Goal: Book appointment/travel/reservation

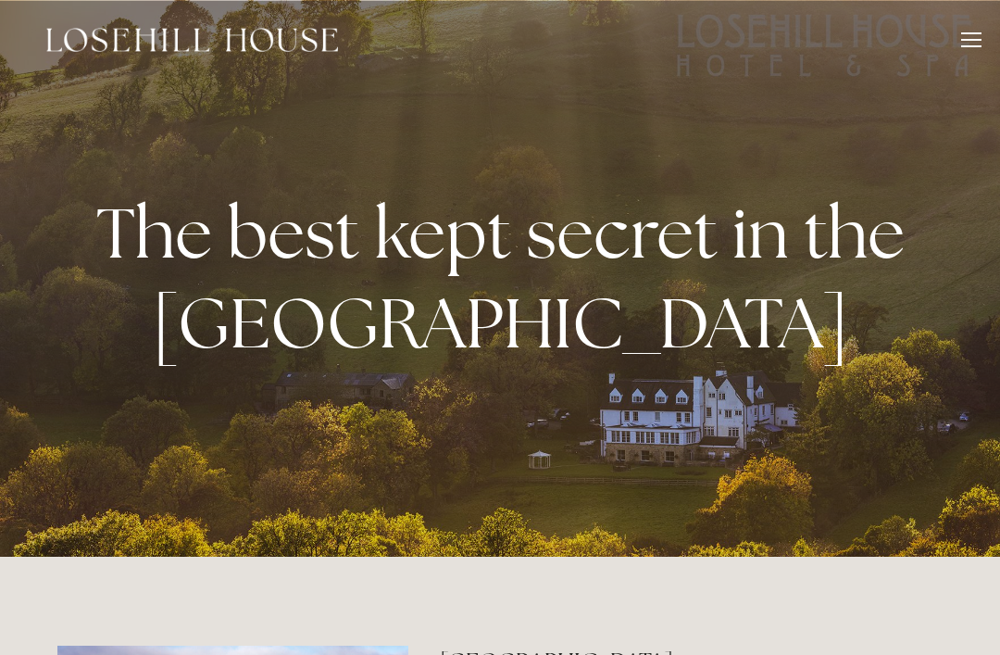
click at [968, 39] on div at bounding box center [971, 40] width 20 height 2
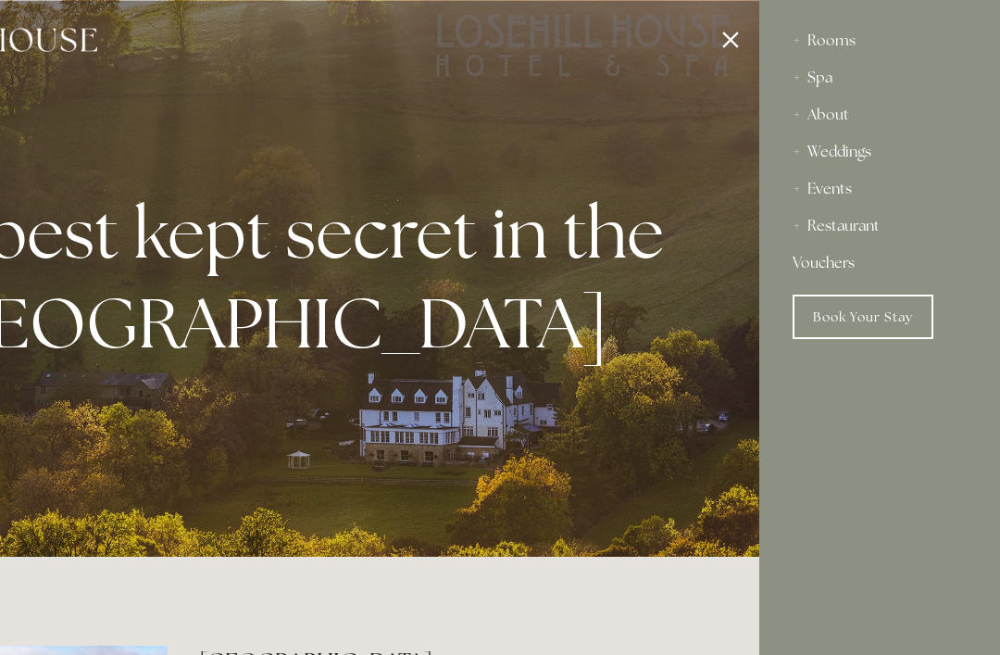
click at [849, 221] on div "Restaurant" at bounding box center [880, 225] width 174 height 37
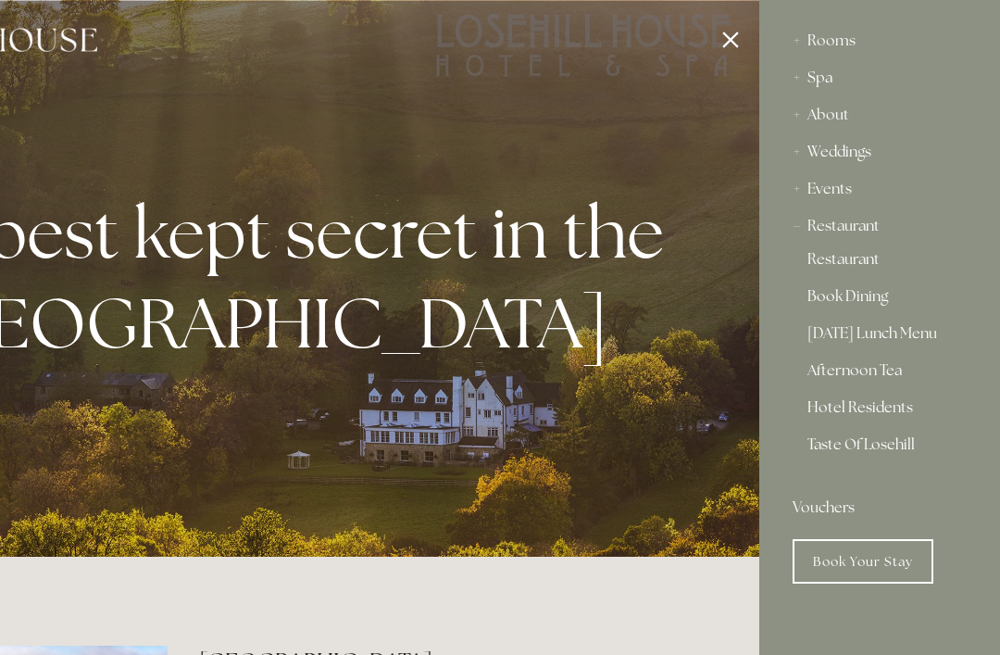
click at [848, 263] on link "Restaurant" at bounding box center [879, 263] width 144 height 22
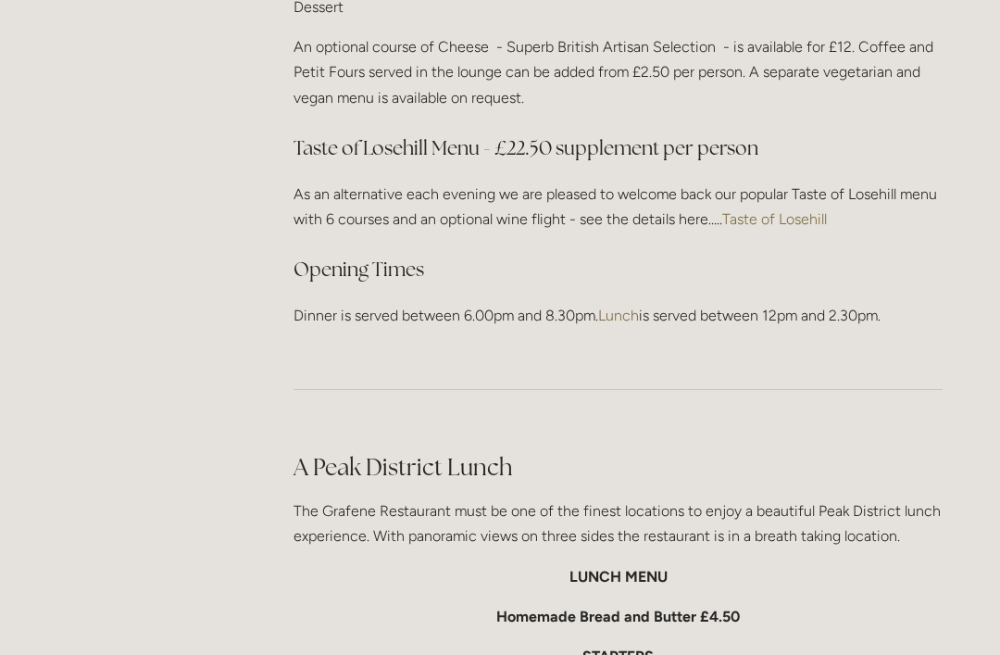
scroll to position [2592, 0]
click at [768, 211] on link "Taste of Losehill" at bounding box center [774, 220] width 105 height 18
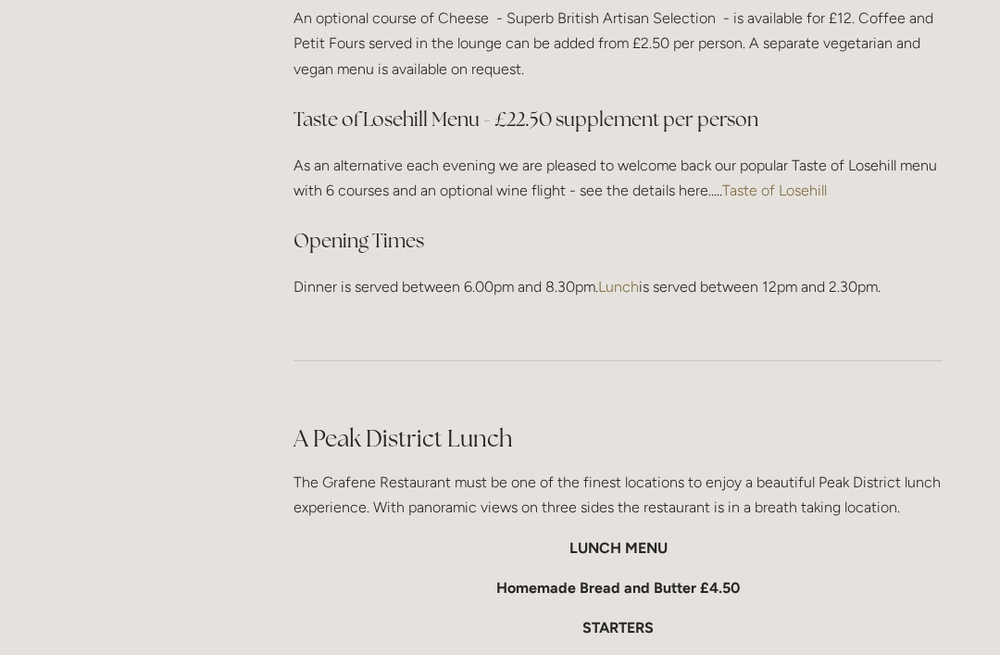
click at [664, 317] on div at bounding box center [618, 361] width 681 height 92
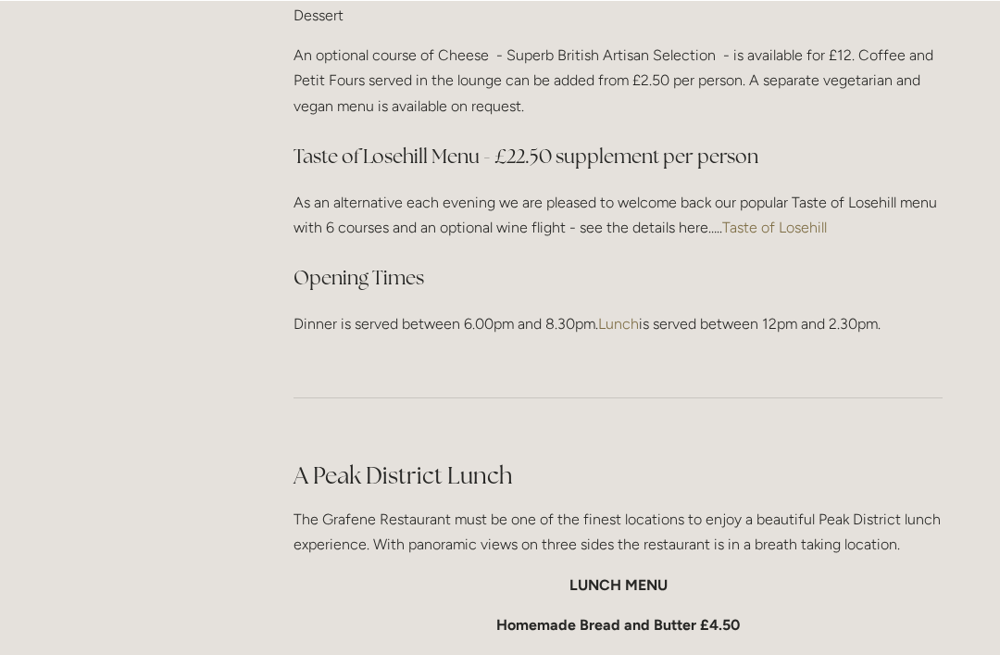
scroll to position [2584, 0]
click at [777, 219] on link "Taste of Losehill" at bounding box center [774, 228] width 105 height 18
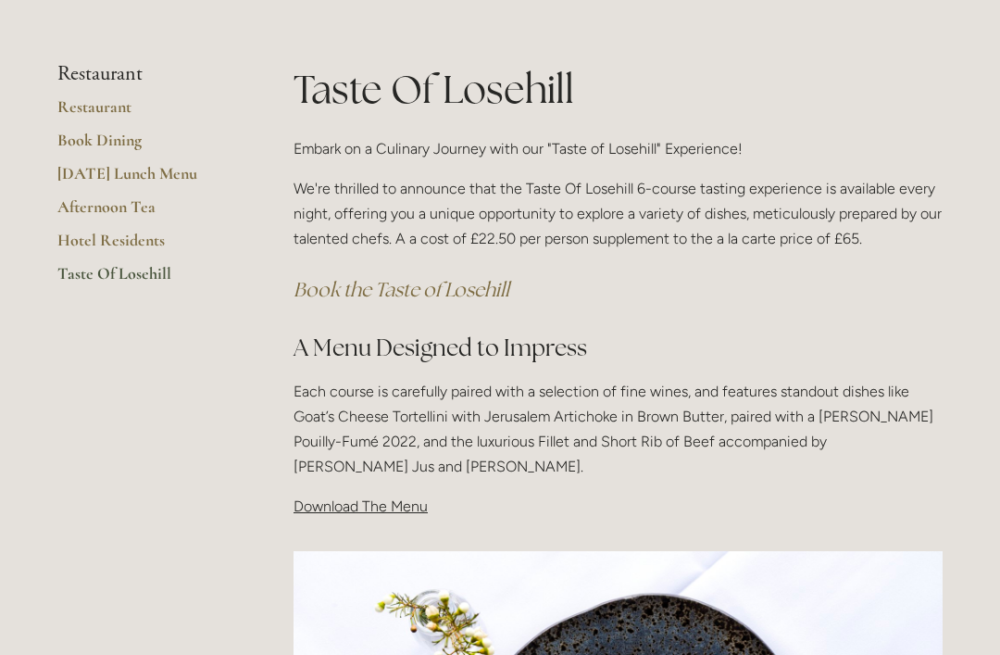
scroll to position [305, 0]
click at [365, 502] on span "Download The Menu" at bounding box center [361, 506] width 134 height 18
click at [354, 506] on span "Download The Menu" at bounding box center [361, 506] width 134 height 18
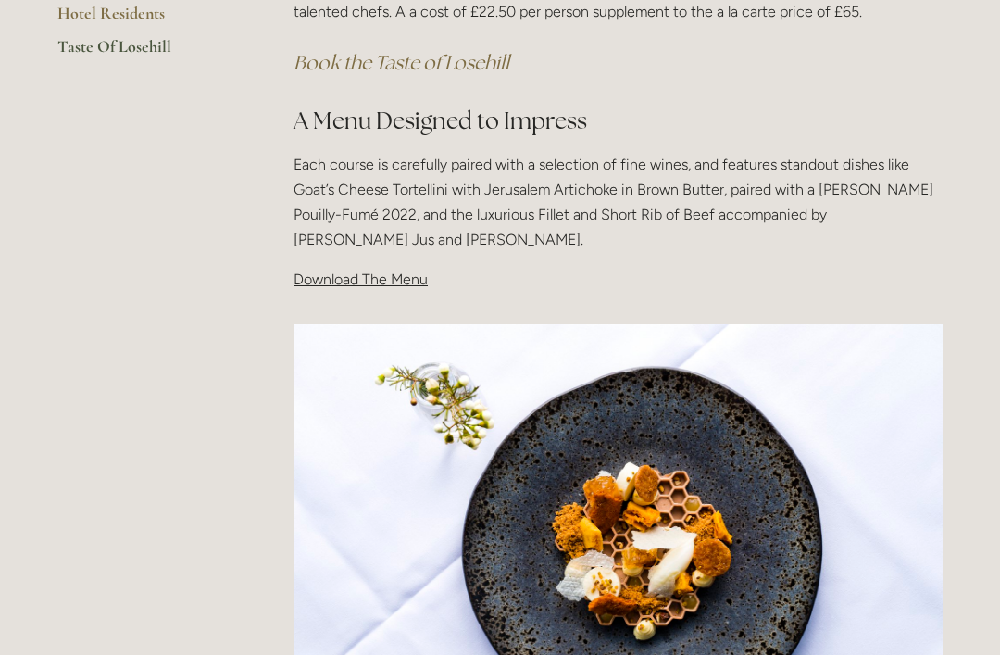
scroll to position [532, 0]
click at [366, 277] on span "Download The Menu" at bounding box center [361, 278] width 134 height 18
click at [358, 278] on span "Download The Menu" at bounding box center [361, 278] width 134 height 18
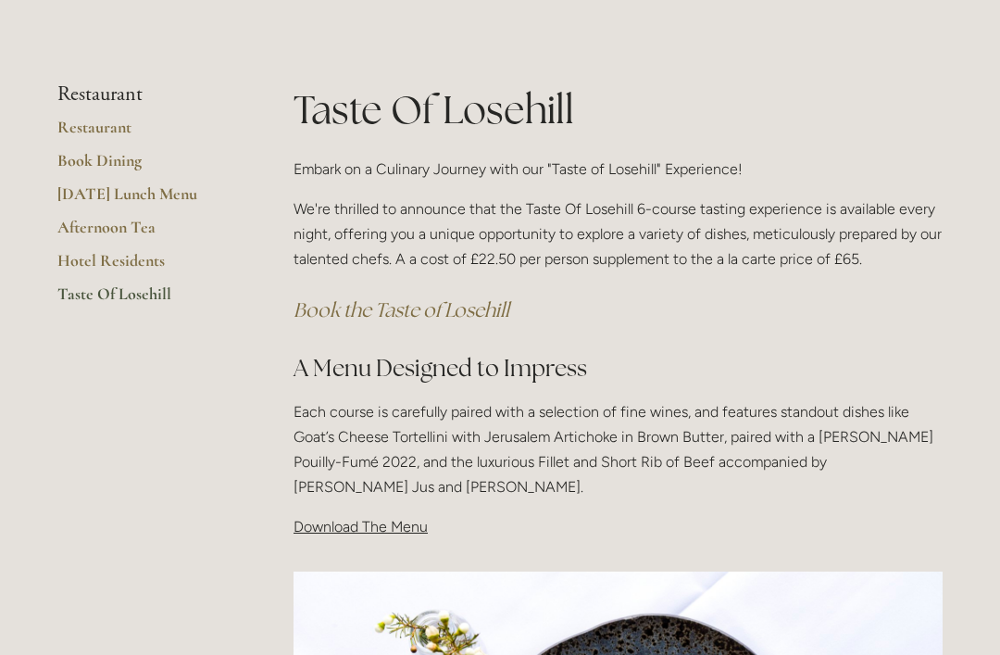
scroll to position [194, 0]
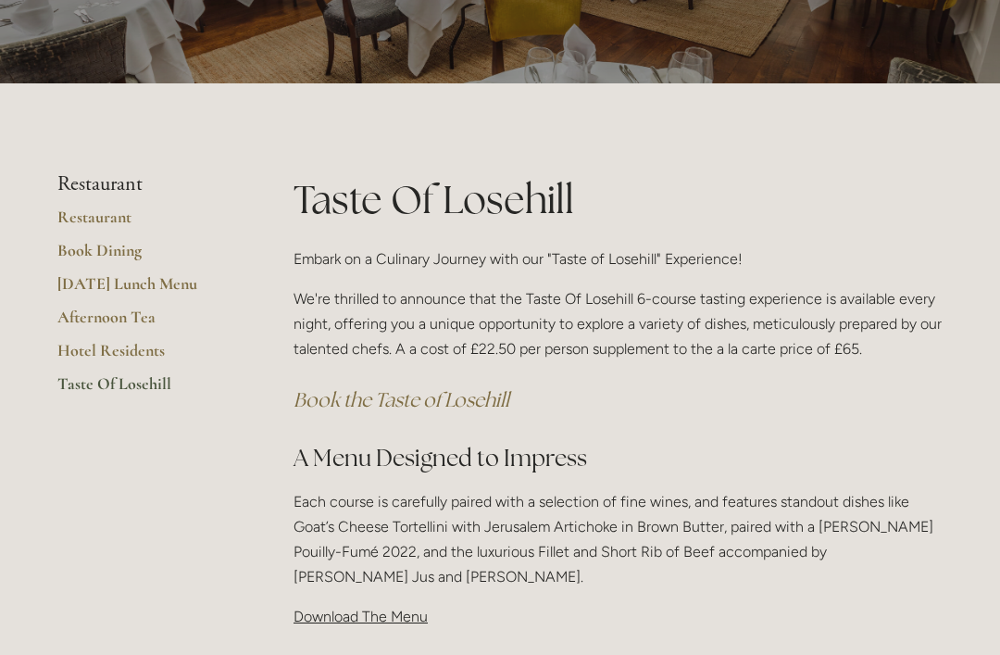
click at [117, 380] on link "Taste Of Losehill" at bounding box center [145, 390] width 177 height 33
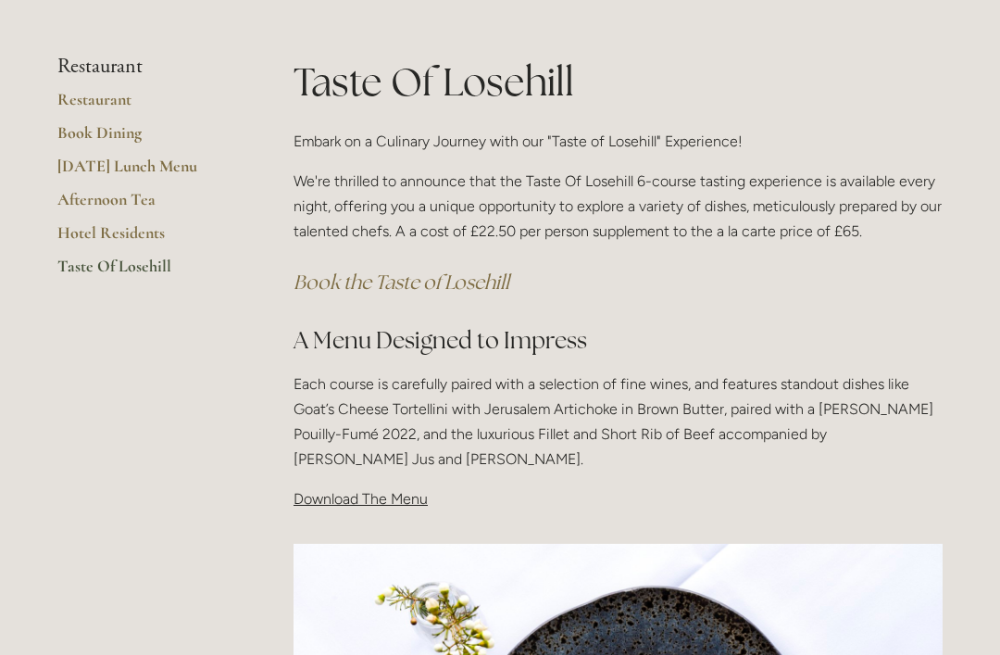
scroll to position [316, 0]
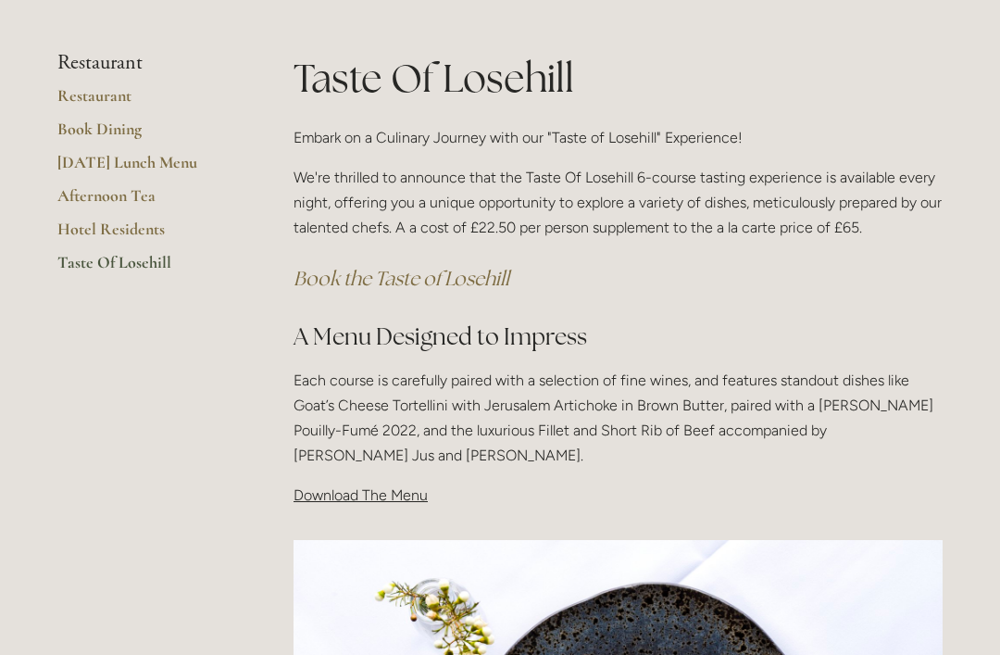
click at [359, 487] on span "Download The Menu" at bounding box center [361, 495] width 134 height 18
click at [366, 490] on span "Download The Menu" at bounding box center [361, 495] width 134 height 18
click at [123, 229] on link "Hotel Residents" at bounding box center [145, 235] width 177 height 33
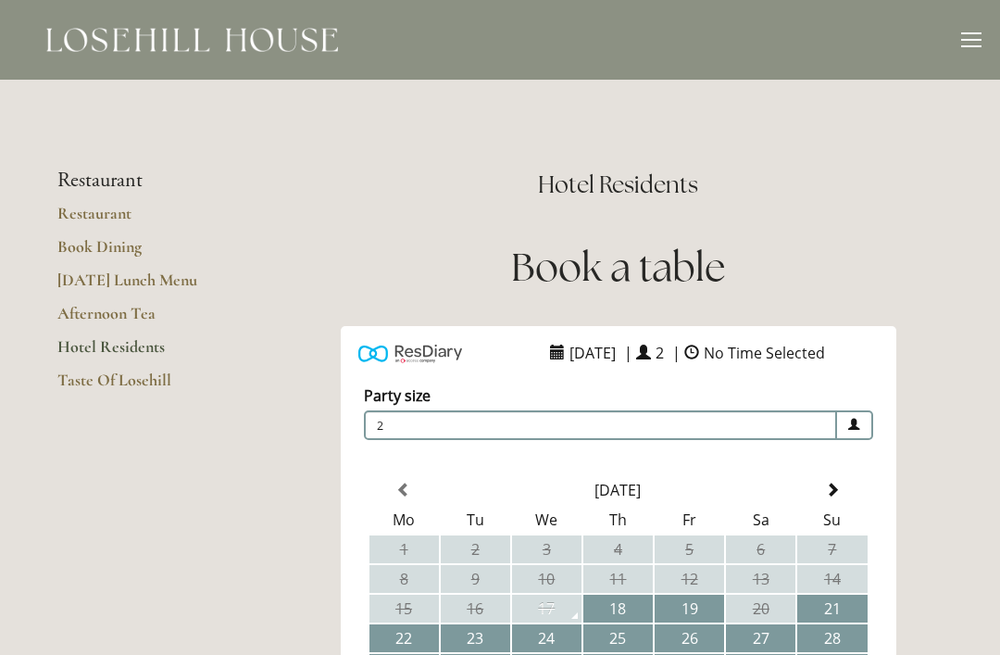
click at [100, 213] on link "Restaurant" at bounding box center [145, 219] width 177 height 33
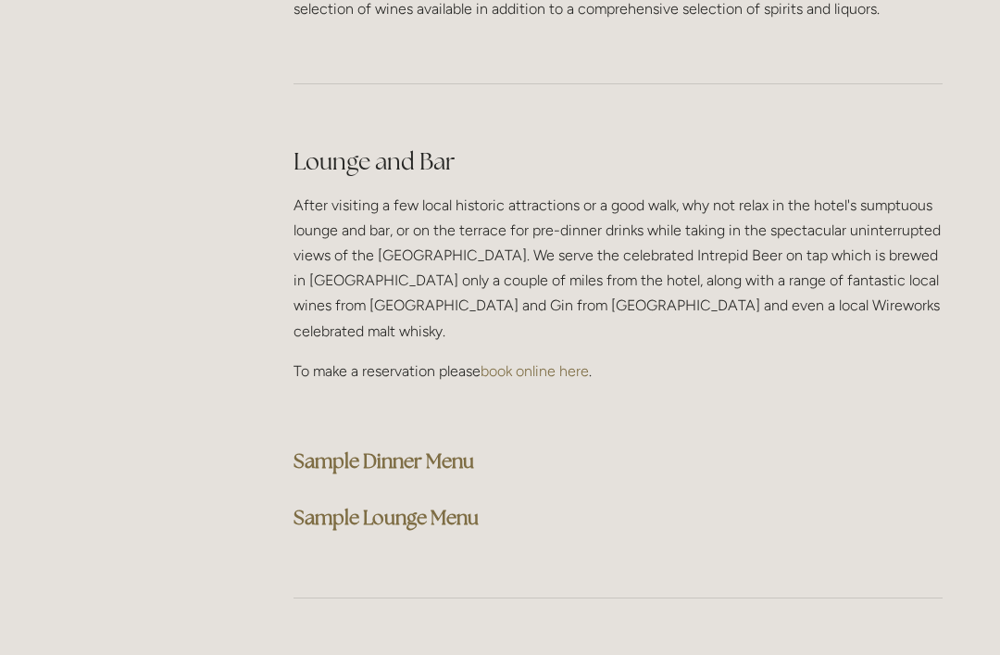
scroll to position [4590, 0]
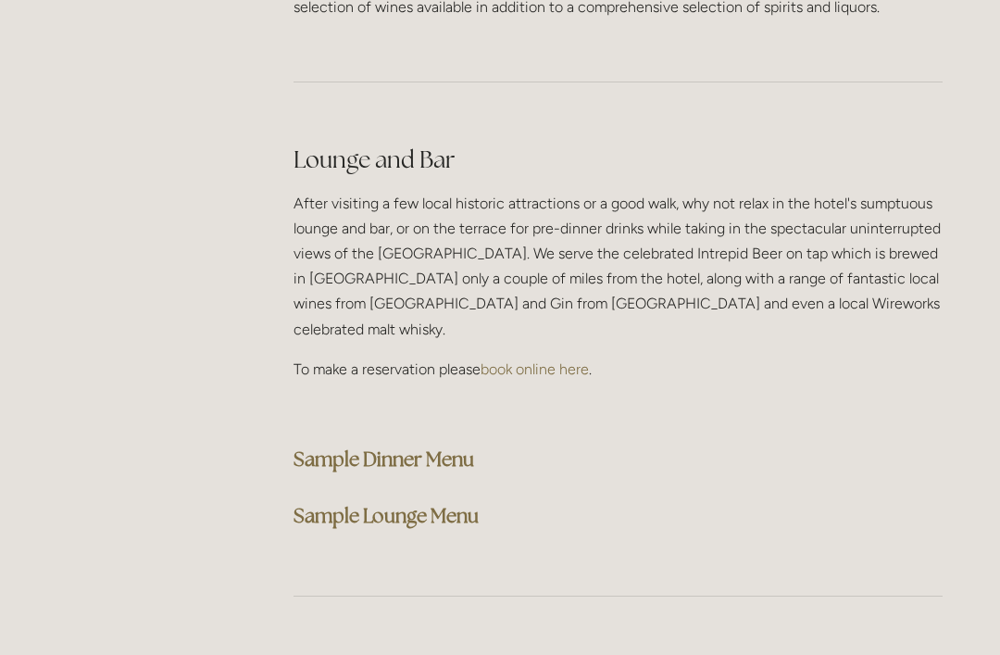
click at [389, 446] on strong "Sample Dinner Menu" at bounding box center [384, 458] width 181 height 25
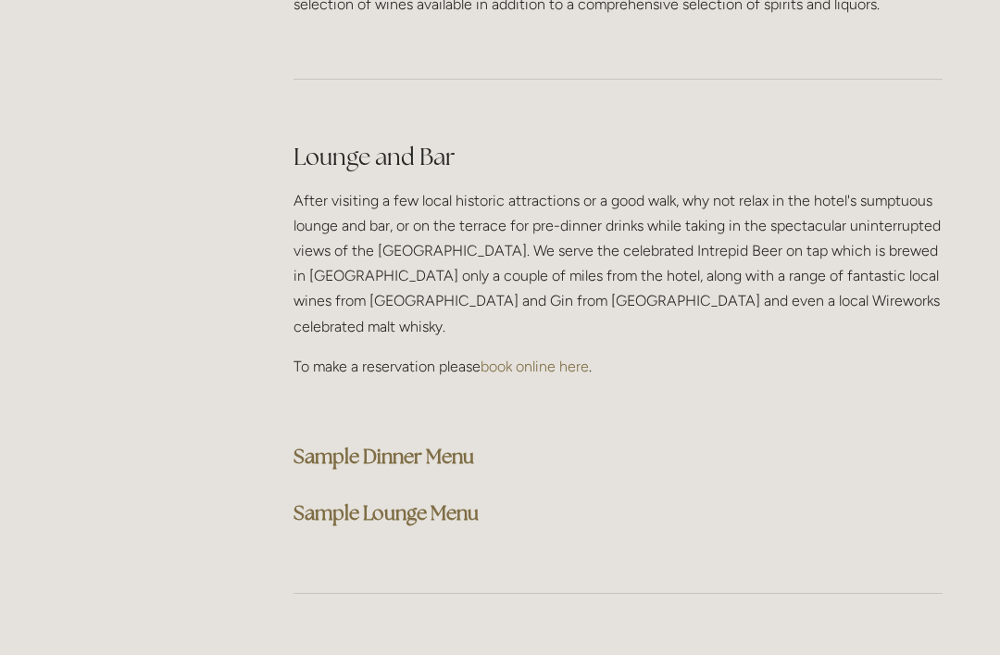
scroll to position [4592, 0]
click at [417, 501] on strong "Sample Lounge Menu" at bounding box center [386, 513] width 185 height 25
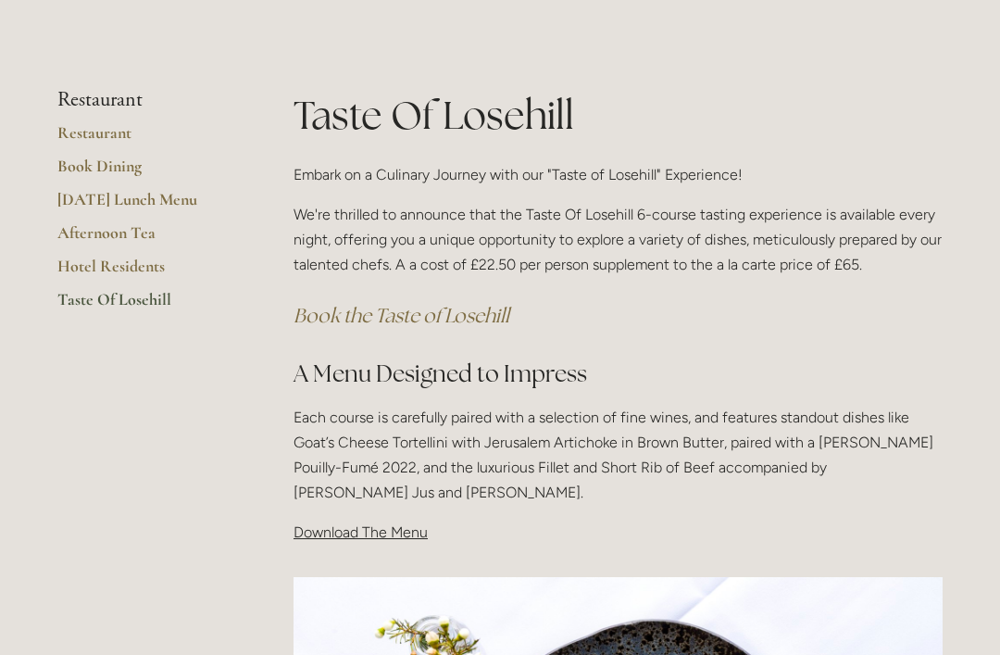
scroll to position [279, 0]
click at [426, 314] on em "Book the Taste of Losehill" at bounding box center [402, 315] width 216 height 25
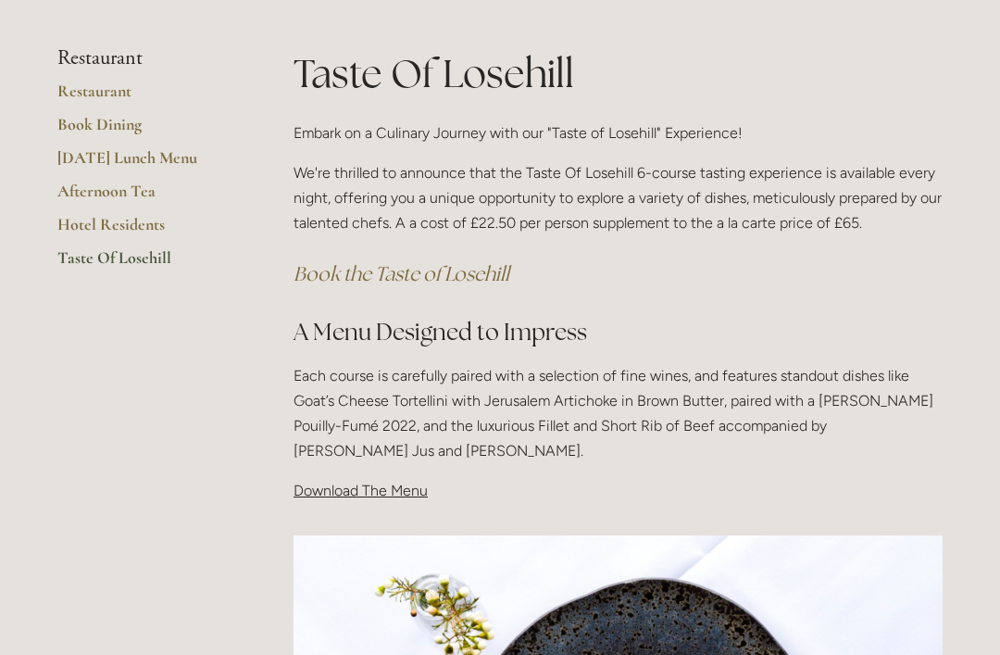
scroll to position [336, 0]
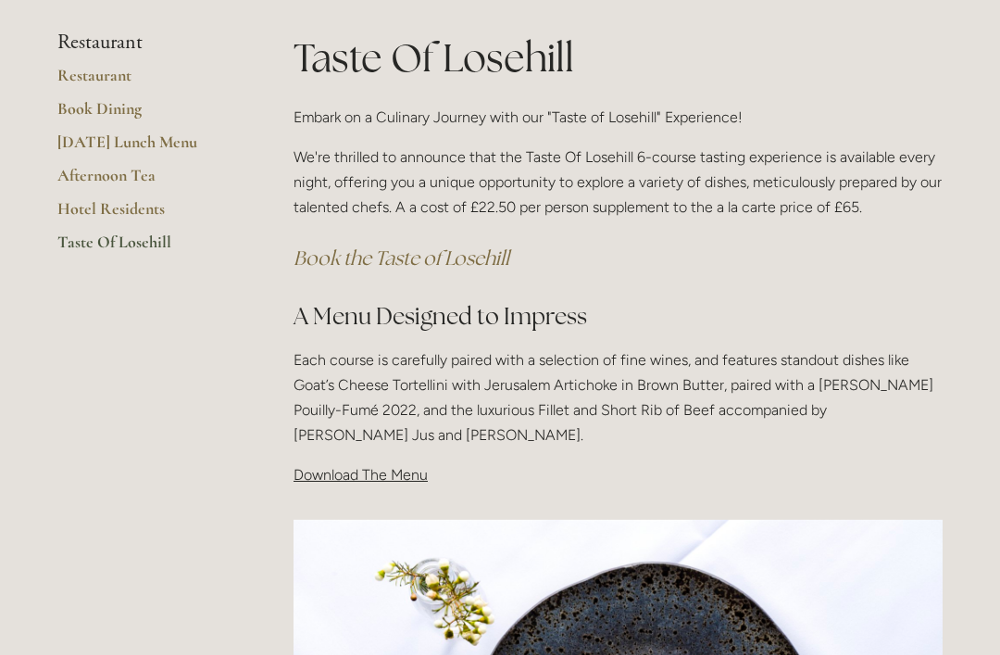
click at [378, 467] on span "Download The Menu" at bounding box center [361, 475] width 134 height 18
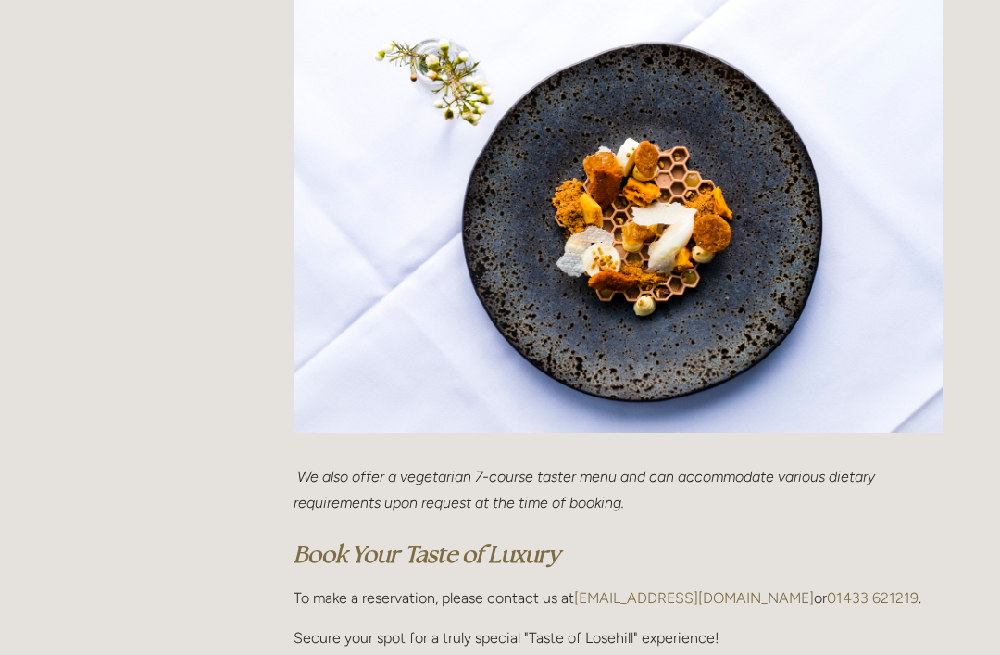
scroll to position [0, 0]
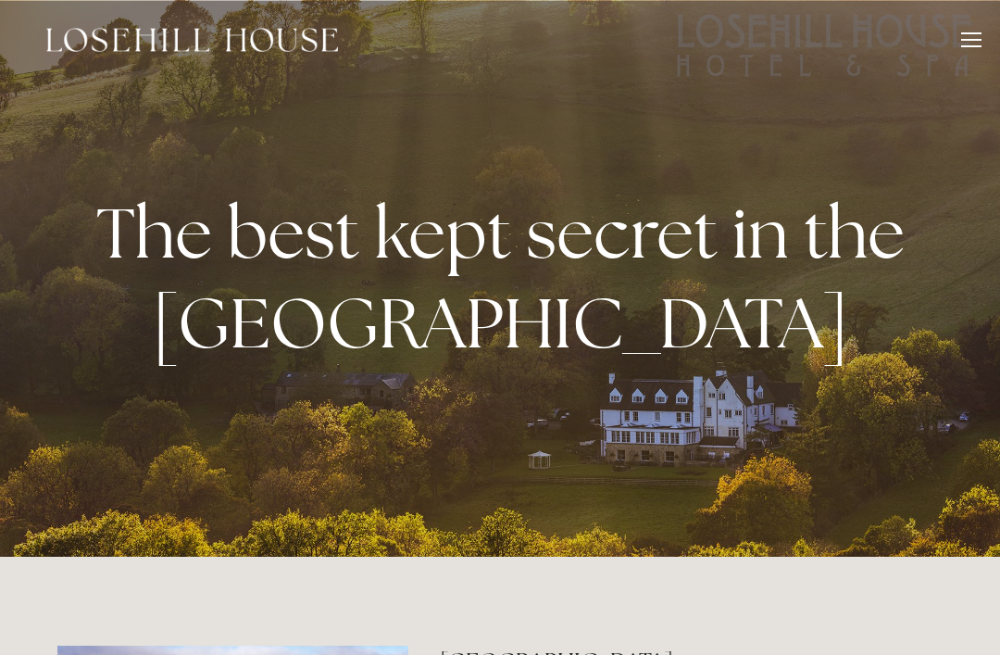
click at [961, 41] on div at bounding box center [971, 42] width 20 height 20
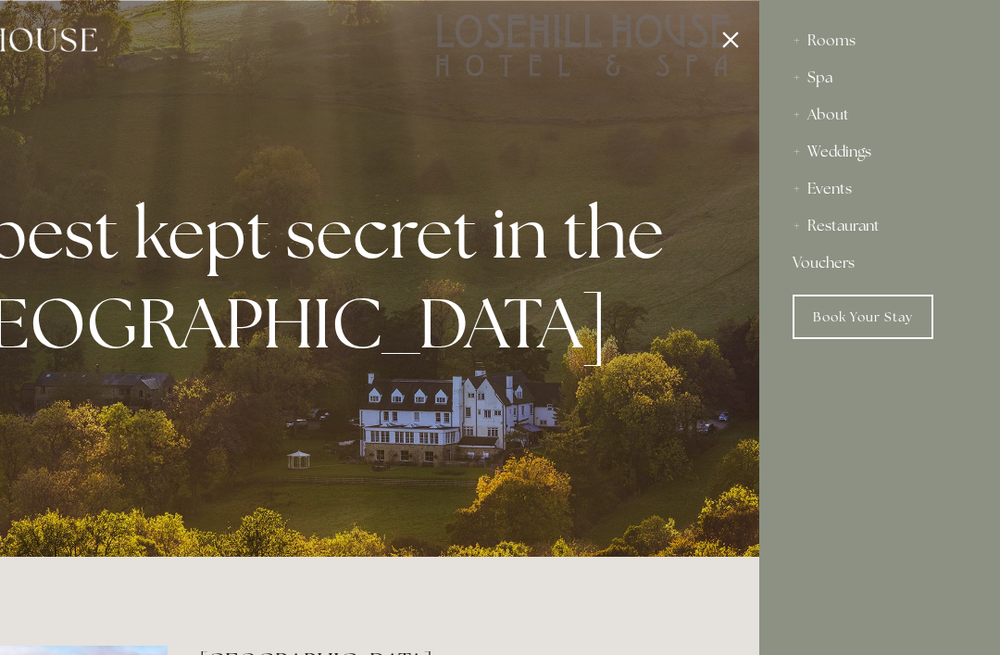
click at [827, 35] on div "Rooms" at bounding box center [880, 40] width 174 height 37
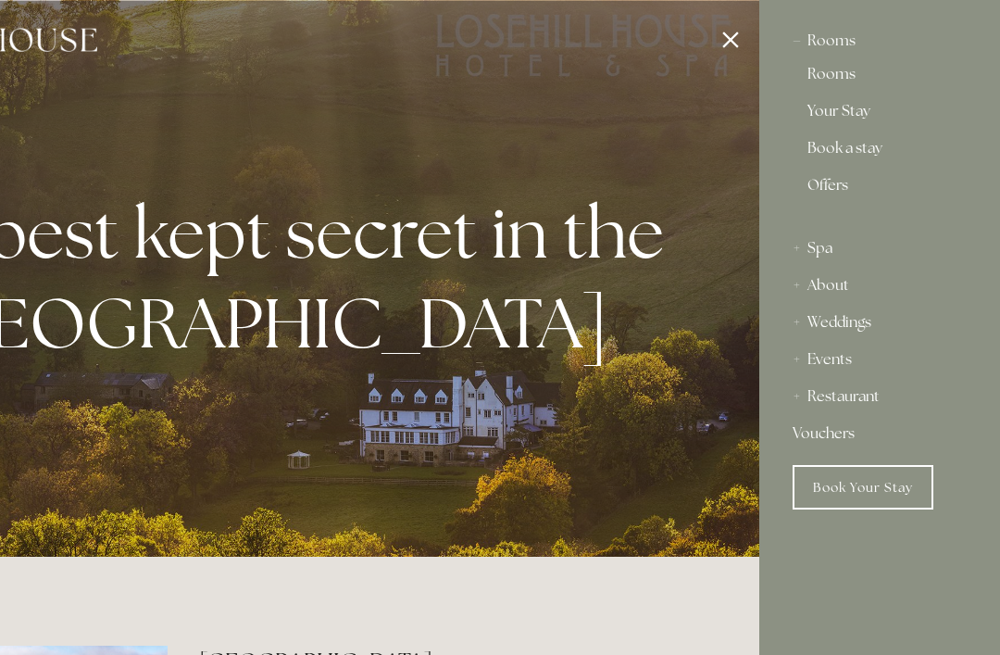
click at [830, 73] on link "Rooms" at bounding box center [879, 78] width 144 height 22
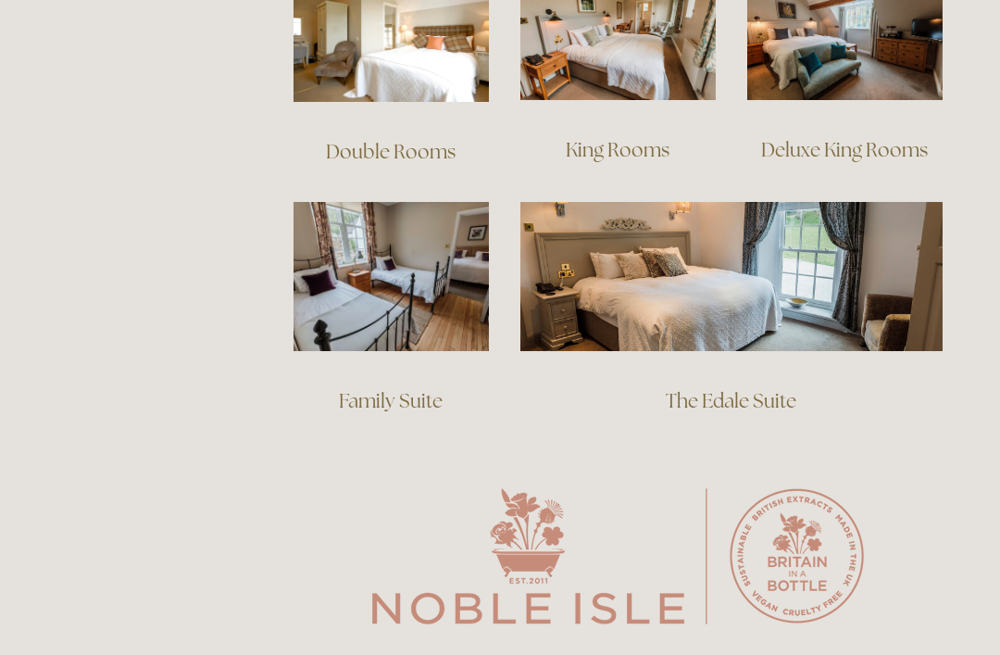
scroll to position [1398, 0]
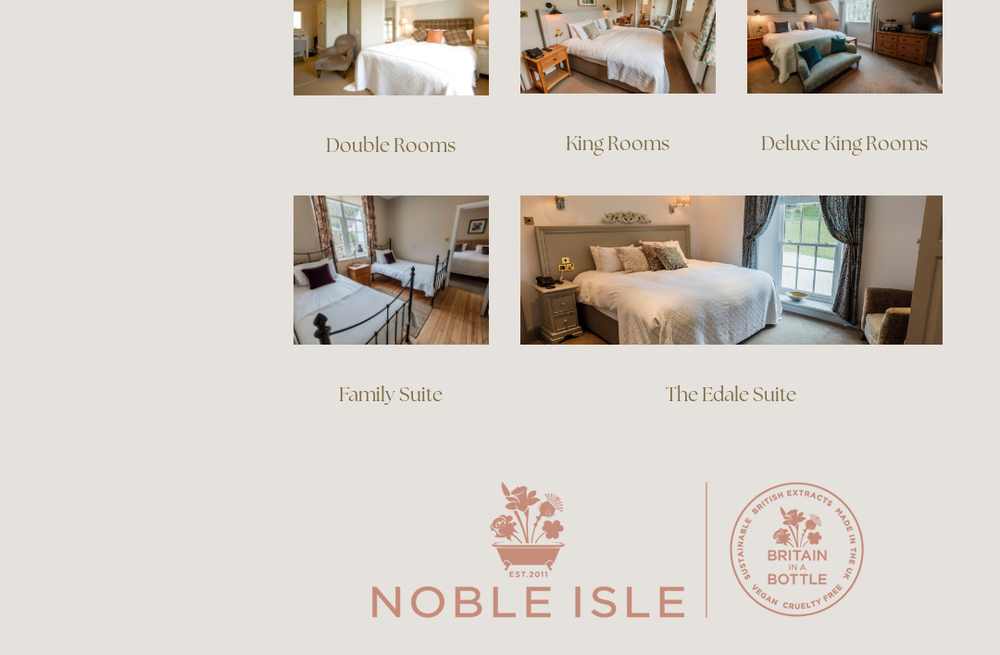
click at [749, 360] on div "The Edale Suite" at bounding box center [732, 413] width 454 height 106
click at [752, 381] on link "The Edale Suite" at bounding box center [731, 393] width 131 height 25
